Goal: Transaction & Acquisition: Purchase product/service

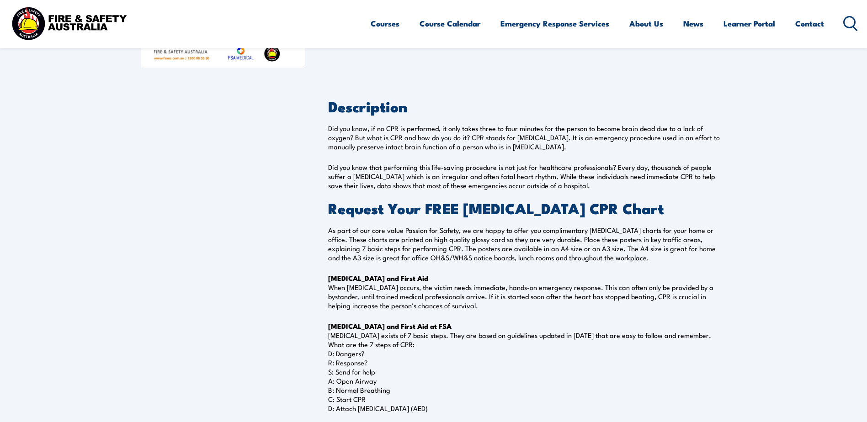
scroll to position [46, 0]
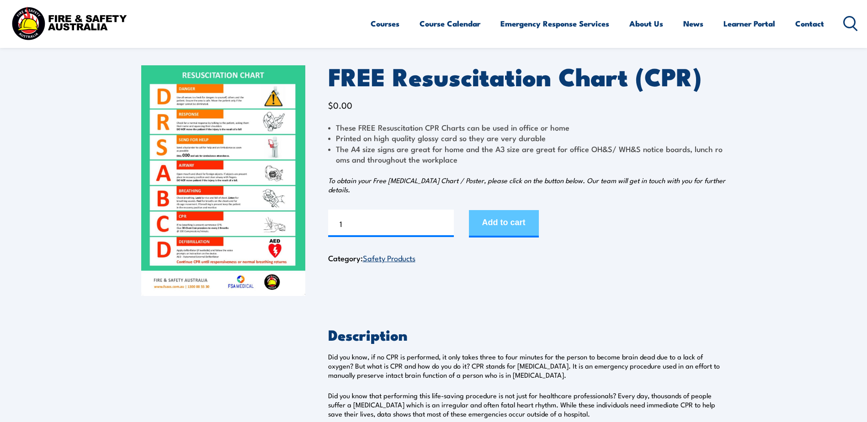
click at [501, 217] on button "Add to cart" at bounding box center [504, 223] width 70 height 27
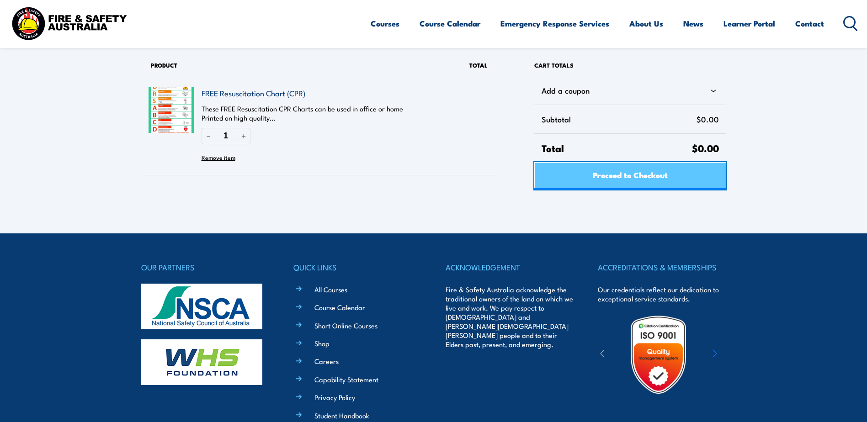
click at [637, 178] on span "Proceed to Checkout" at bounding box center [630, 175] width 75 height 24
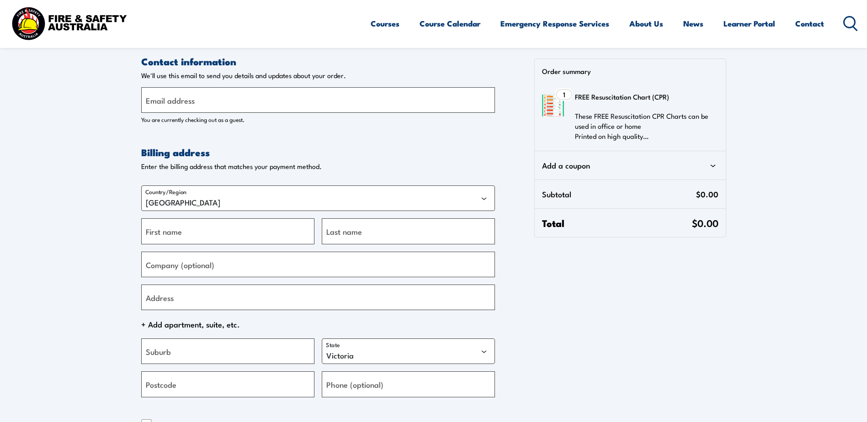
select select "VIC"
click at [554, 111] on img at bounding box center [553, 106] width 22 height 22
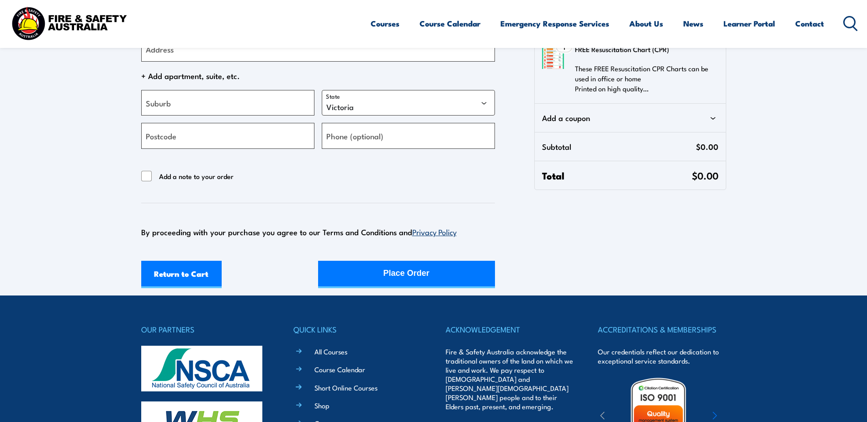
scroll to position [229, 0]
